Goal: Transaction & Acquisition: Purchase product/service

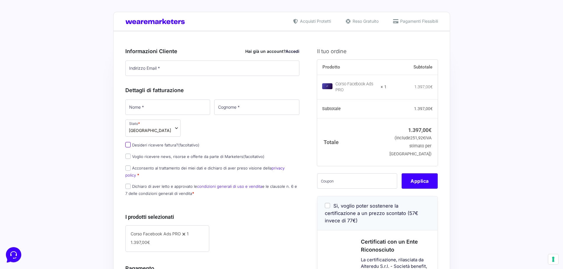
click at [129, 146] on input "Desideri ricevere fattura? (facoltativo)" at bounding box center [127, 144] width 5 height 5
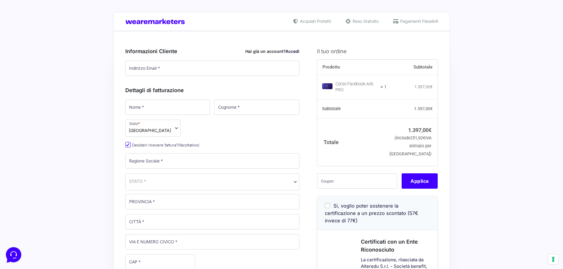
click at [129, 146] on input "Desideri ricevere fattura? (facoltativo)" at bounding box center [127, 144] width 5 height 5
checkbox input "false"
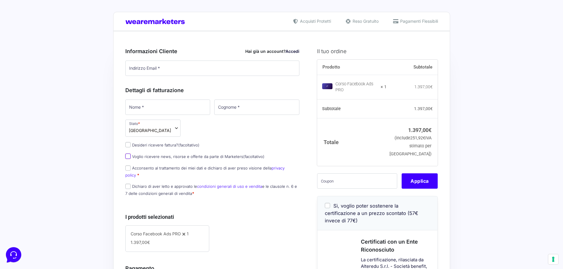
click at [127, 158] on input "Voglio ricevere news, risorse e offerte da parte di Marketers (facoltativo)" at bounding box center [127, 156] width 5 height 5
checkbox input "false"
click at [128, 145] on input "Desideri ricevere fattura? (facoltativo)" at bounding box center [127, 144] width 5 height 5
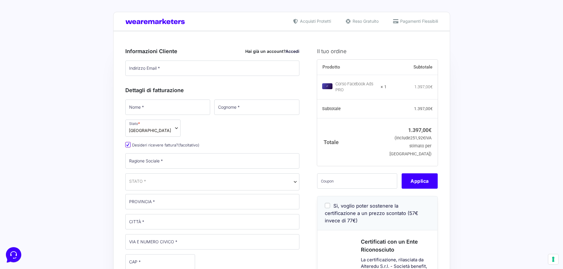
click at [128, 145] on input "Desideri ricevere fattura? (facoltativo)" at bounding box center [127, 144] width 5 height 5
checkbox input "false"
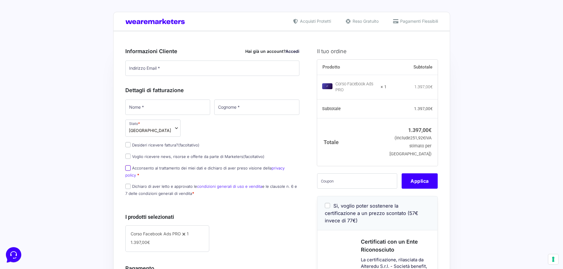
click at [129, 169] on input "Acconsento al trattamento dei miei dati e dichiaro di aver preso visione della …" at bounding box center [127, 168] width 5 height 5
checkbox input "false"
click at [127, 184] on input "Dichiaro di aver letto e approvato le condizioni generali di uso e vendita e le…" at bounding box center [127, 186] width 5 height 5
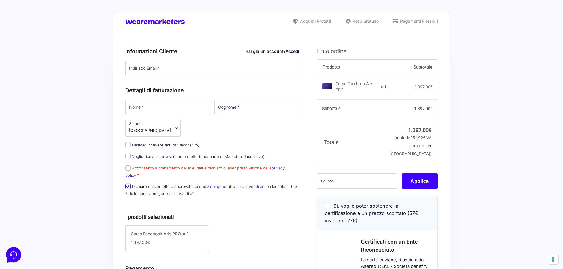
checkbox input "false"
click at [305, 23] on span "Acquisti Protetti" at bounding box center [315, 21] width 33 height 6
click at [356, 24] on span "Reso Gratuito" at bounding box center [364, 21] width 27 height 6
click at [409, 25] on div "Acquisti Protetti Reso Gratuito Pagamenti Flessibili" at bounding box center [281, 21] width 337 height 19
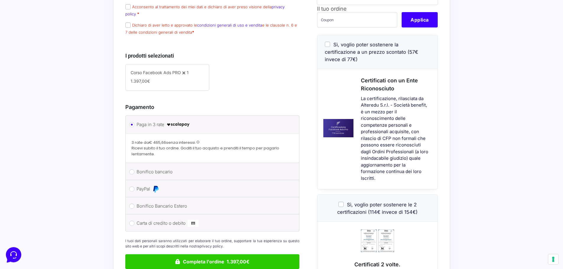
scroll to position [148, 0]
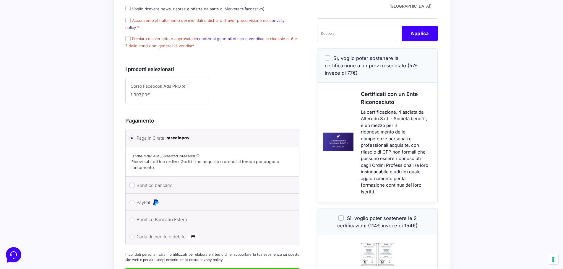
click at [132, 183] on input "Bonifico bancario" at bounding box center [131, 185] width 5 height 5
radio input "true"
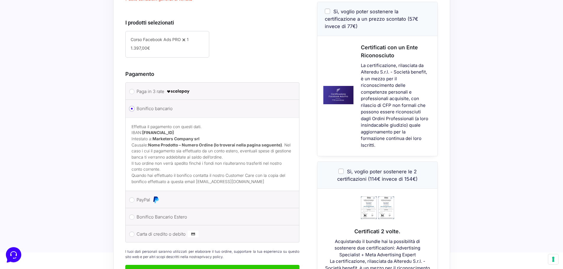
scroll to position [237, 0]
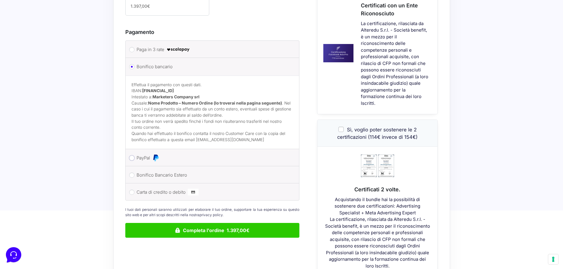
click at [132, 156] on input "PayPal" at bounding box center [131, 158] width 5 height 5
radio input "true"
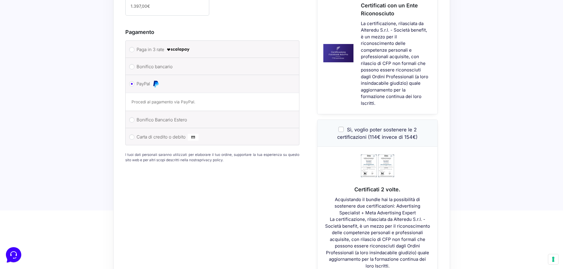
click at [139, 116] on label "Bonifico Bancario Estero" at bounding box center [212, 120] width 150 height 9
click at [135, 117] on input "Bonifico Bancario Estero" at bounding box center [131, 119] width 5 height 5
radio input "true"
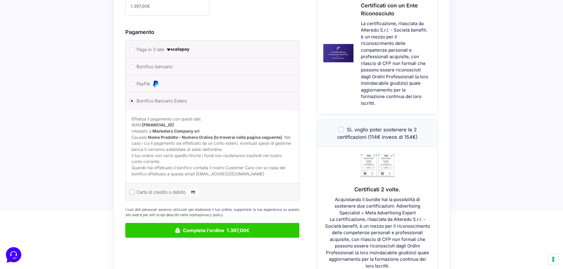
click at [134, 190] on input "Carta di credito o debito" at bounding box center [131, 192] width 5 height 5
radio input "true"
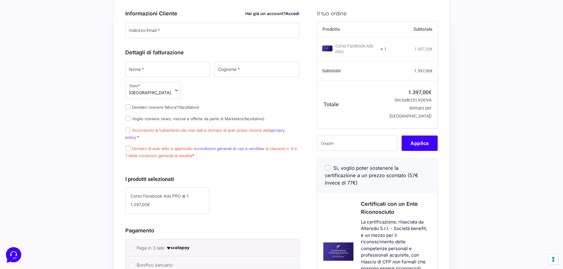
scroll to position [30, 0]
